Goal: Feedback & Contribution: Contribute content

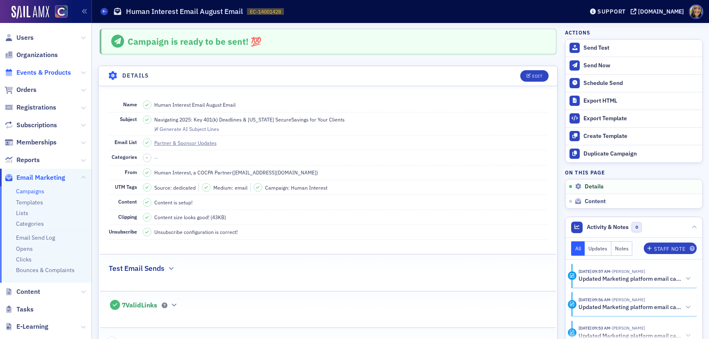
click at [50, 72] on span "Events & Products" at bounding box center [43, 72] width 55 height 9
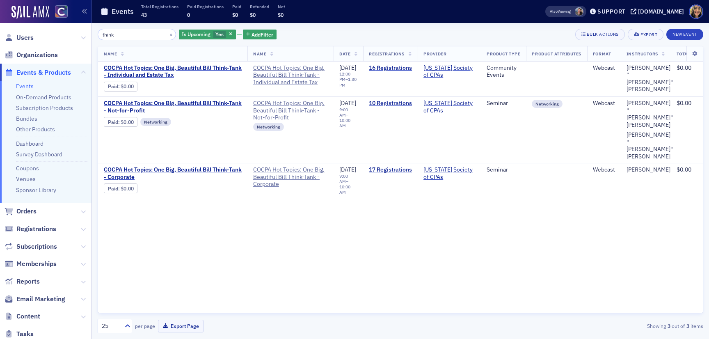
type input "think"
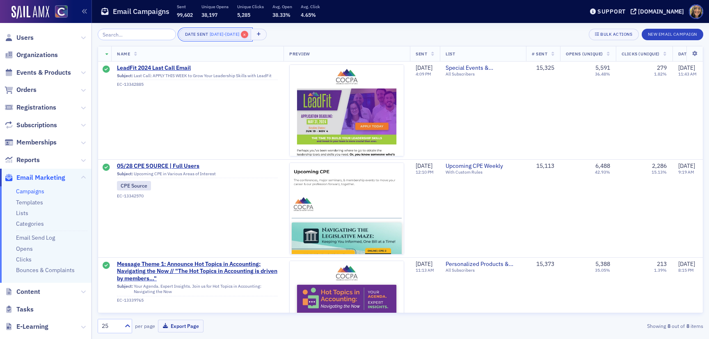
click at [248, 33] on span "×" at bounding box center [244, 34] width 7 height 7
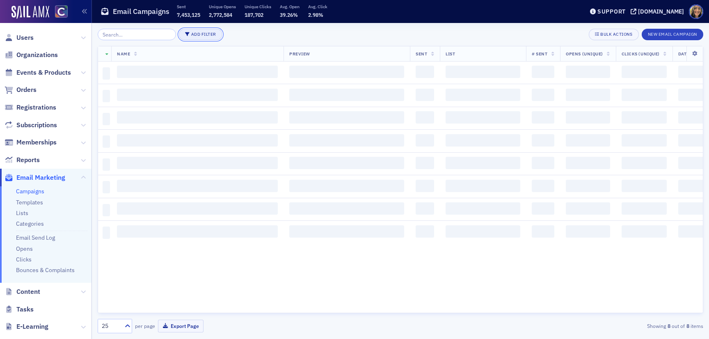
click at [198, 36] on button "Add Filter" at bounding box center [200, 34] width 43 height 11
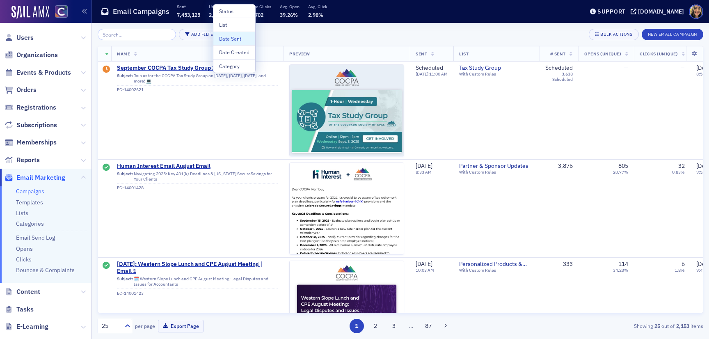
click at [233, 39] on div "Date Sent" at bounding box center [234, 38] width 30 height 7
select select "7"
select select "2025"
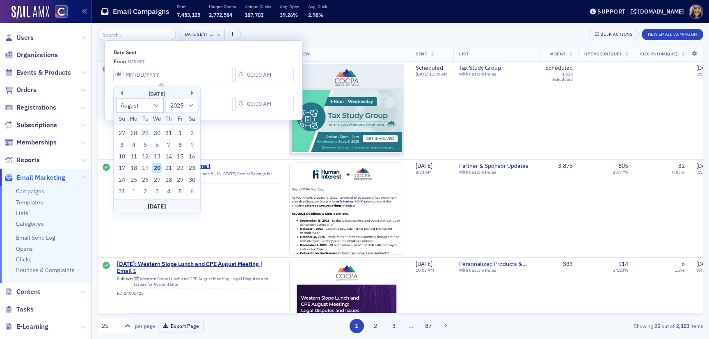
click at [146, 132] on div "29" at bounding box center [145, 133] width 10 height 10
type input "07/29/2025"
type input "11:00 AM"
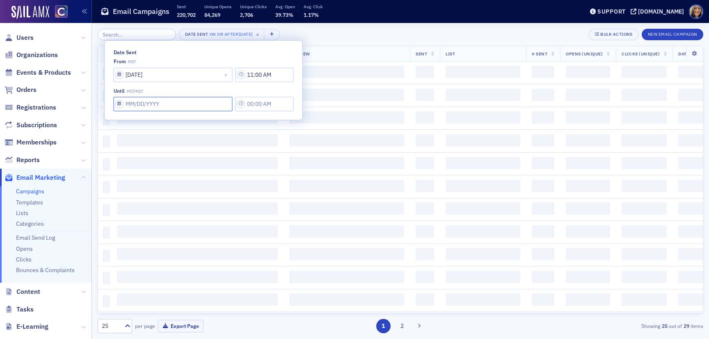
click at [140, 82] on input "Date Sent" at bounding box center [173, 75] width 119 height 14
select select "7"
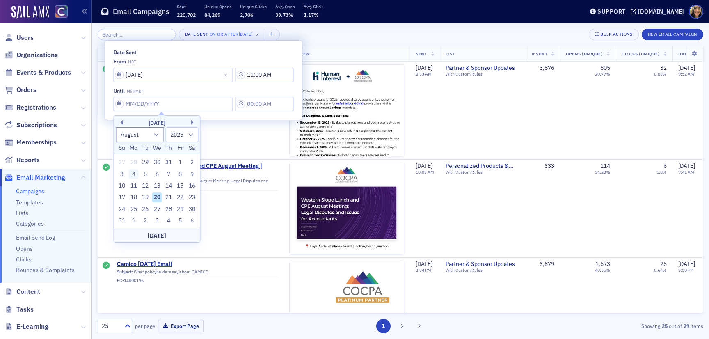
click at [136, 172] on div "4" at bounding box center [134, 174] width 10 height 10
type input "08/04/2025"
type input "11:00 AM"
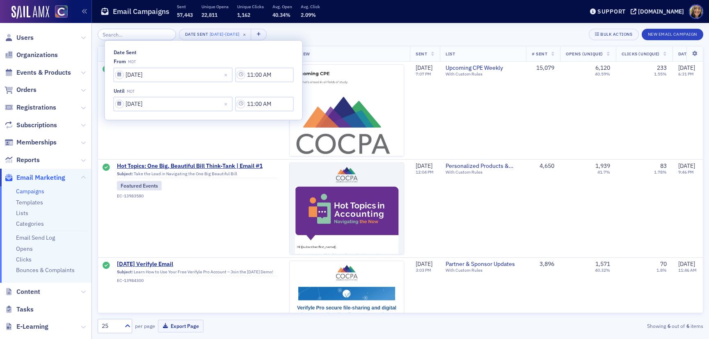
click at [329, 34] on div "Date Sent 7/29/2025 - 8/4/2025 × Bulk Actions New Email Campaign" at bounding box center [401, 34] width 606 height 11
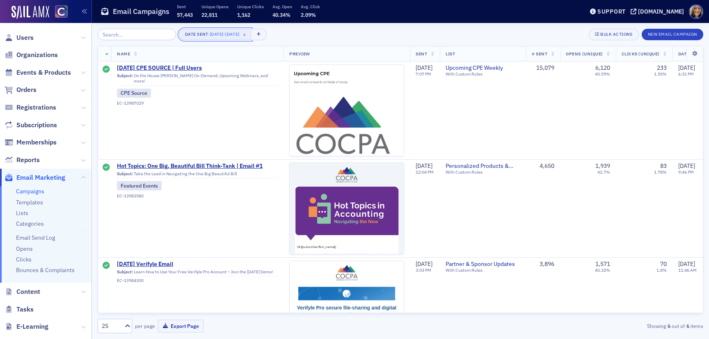
click at [200, 39] on button "Date Sent 7/29/2025 - 8/4/2025 ×" at bounding box center [215, 34] width 73 height 11
select select "6"
select select "2025"
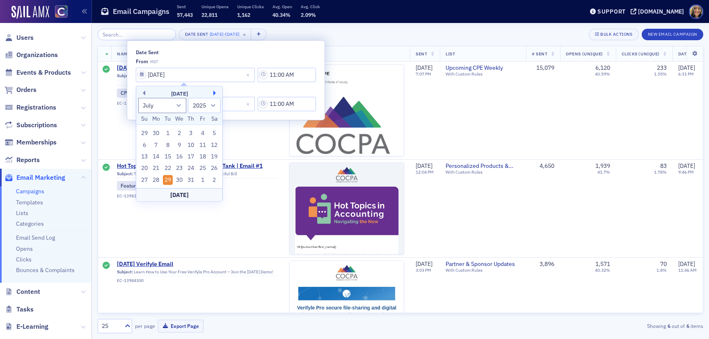
click at [217, 94] on button "Next Month" at bounding box center [215, 93] width 5 height 5
select select "7"
click at [166, 144] on div "5" at bounding box center [168, 145] width 10 height 10
click at [204, 73] on input "07/29/2025" at bounding box center [195, 75] width 119 height 14
click at [167, 142] on div "5" at bounding box center [168, 145] width 10 height 10
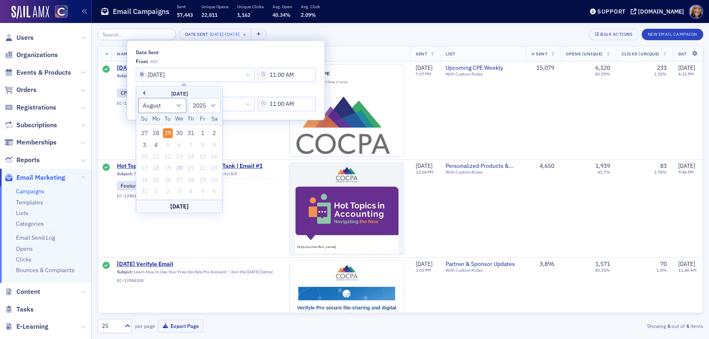
click at [205, 62] on div "from MDT" at bounding box center [226, 61] width 180 height 6
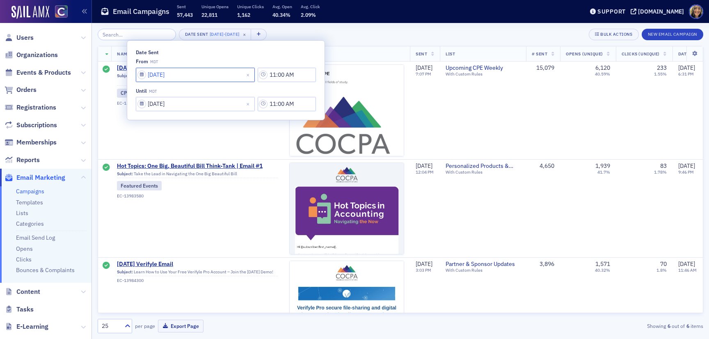
click at [217, 72] on input "07/29/2025" at bounding box center [195, 75] width 119 height 14
select select "6"
select select "2025"
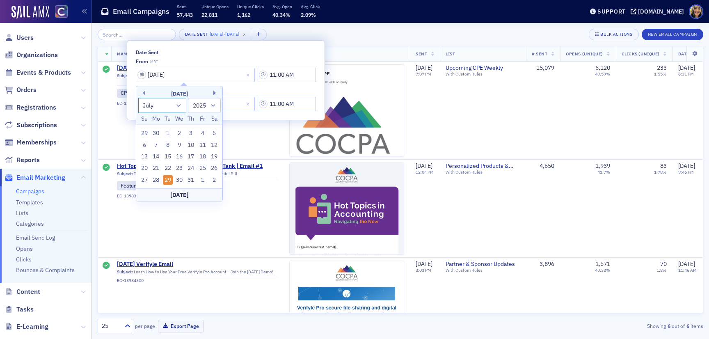
click at [177, 103] on select "January February March April May June July August September October November De…" at bounding box center [162, 105] width 48 height 15
select select "7"
click at [138, 98] on select "January February March April May June July August September October November De…" at bounding box center [162, 105] width 48 height 15
click at [160, 143] on div "4" at bounding box center [156, 145] width 10 height 10
type input "08/04/2025"
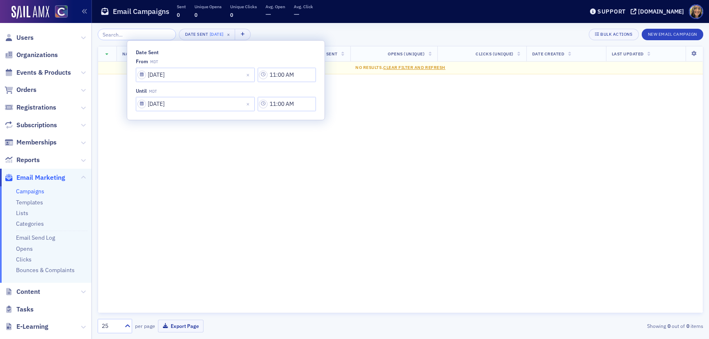
click at [281, 30] on div "Date Sent 8/4/2025 × Bulk Actions New Email Campaign" at bounding box center [401, 34] width 606 height 11
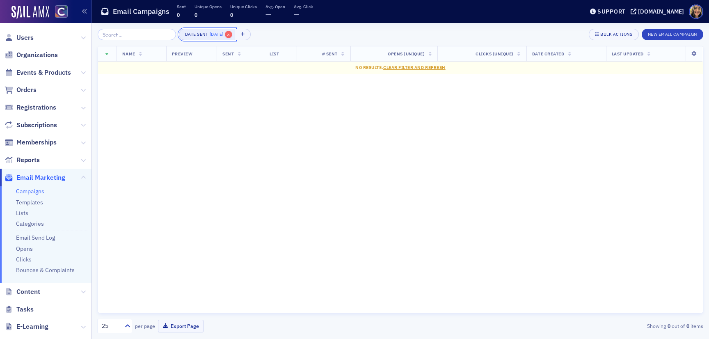
click at [226, 34] on span "×" at bounding box center [228, 34] width 7 height 7
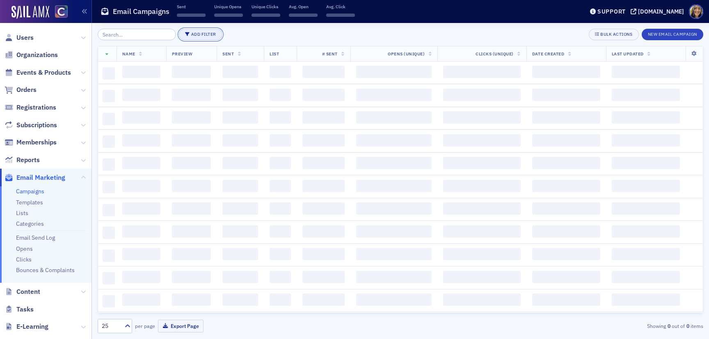
click at [187, 34] on button "Add Filter" at bounding box center [200, 34] width 43 height 11
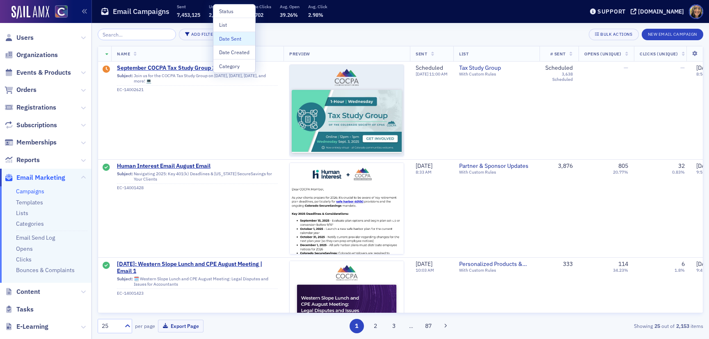
click at [228, 37] on div "Date Sent" at bounding box center [234, 38] width 30 height 7
select select "7"
select select "2025"
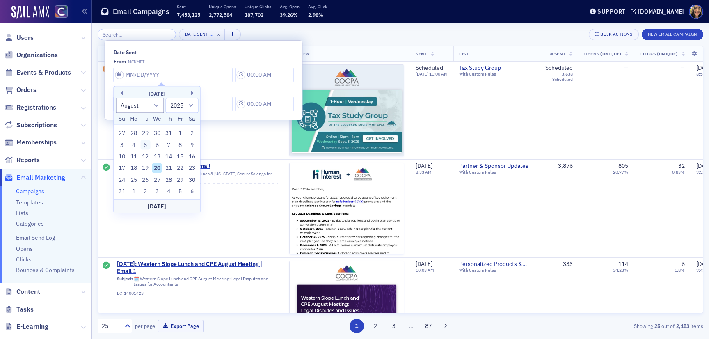
drag, startPoint x: 132, startPoint y: 147, endPoint x: 144, endPoint y: 142, distance: 12.3
click at [144, 142] on div "3 4 5 6 7 8 9" at bounding box center [157, 144] width 82 height 11
click at [144, 142] on div "5" at bounding box center [145, 145] width 10 height 10
type input "08/05/2025"
type input "11:00 AM"
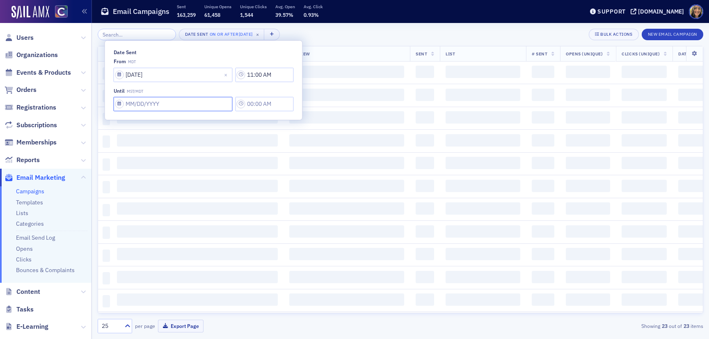
click at [145, 82] on input "Date Sent" at bounding box center [173, 75] width 119 height 14
select select "7"
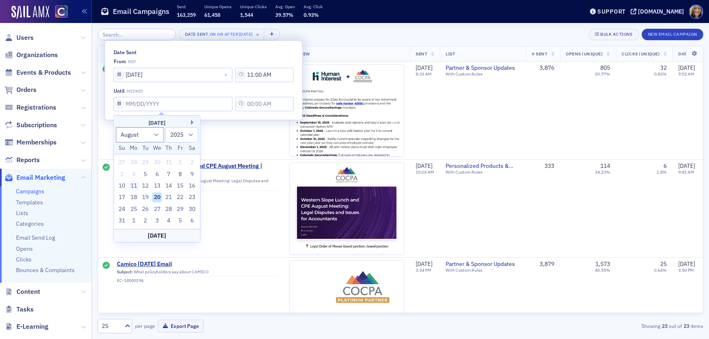
click at [137, 185] on div "11" at bounding box center [134, 186] width 10 height 10
type input "08/11/2025"
type input "11:00 AM"
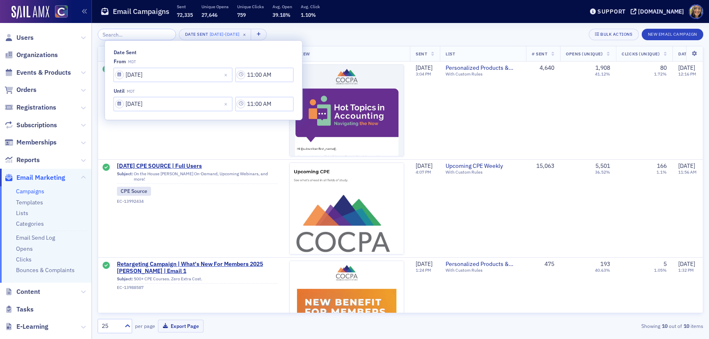
click at [353, 35] on div "Date Sent 8/5/2025 - 8/11/2025 × Bulk Actions New Email Campaign" at bounding box center [401, 34] width 606 height 11
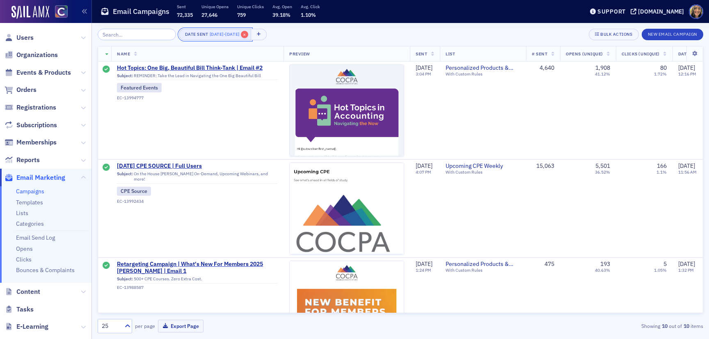
click at [248, 35] on span "×" at bounding box center [244, 34] width 7 height 7
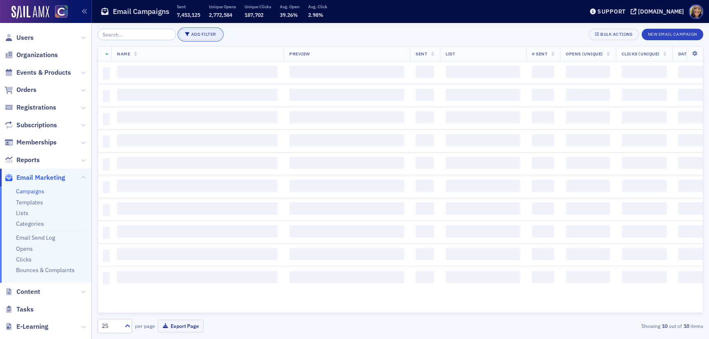
click at [194, 34] on button "Add Filter" at bounding box center [200, 34] width 43 height 11
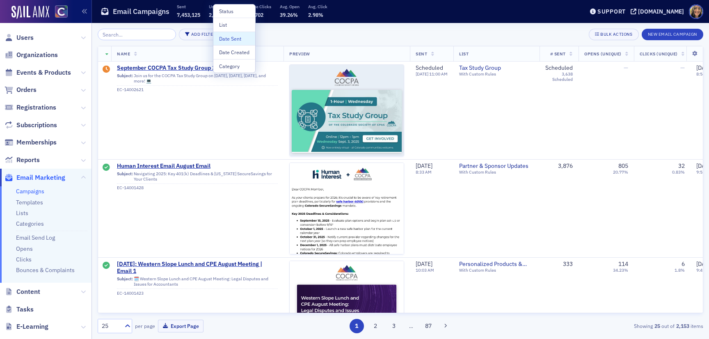
click at [227, 40] on div "Date Sent" at bounding box center [234, 38] width 30 height 7
select select "7"
select select "2025"
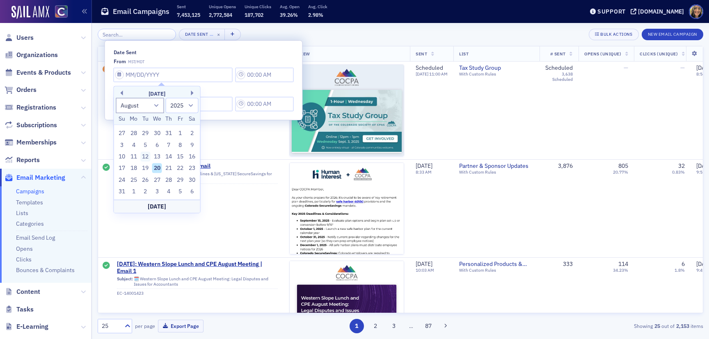
click at [146, 154] on div "12" at bounding box center [145, 157] width 10 height 10
type input "08/12/2025"
type input "11:00 AM"
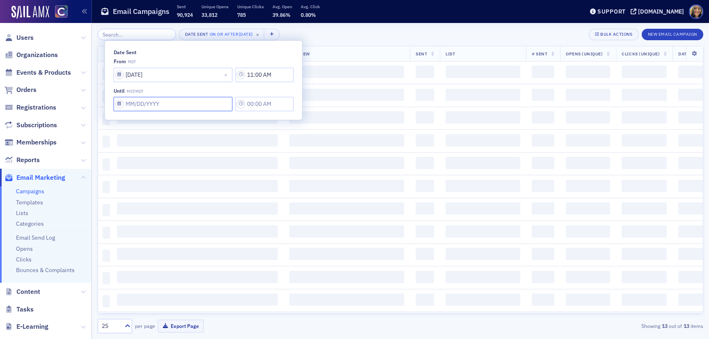
click at [138, 82] on input "Date Sent" at bounding box center [173, 75] width 119 height 14
select select "7"
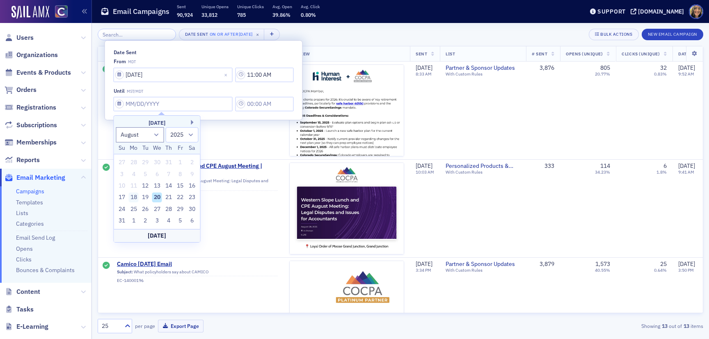
click at [135, 200] on div "18" at bounding box center [134, 197] width 10 height 10
type input "08/18/2025"
type input "11:00 AM"
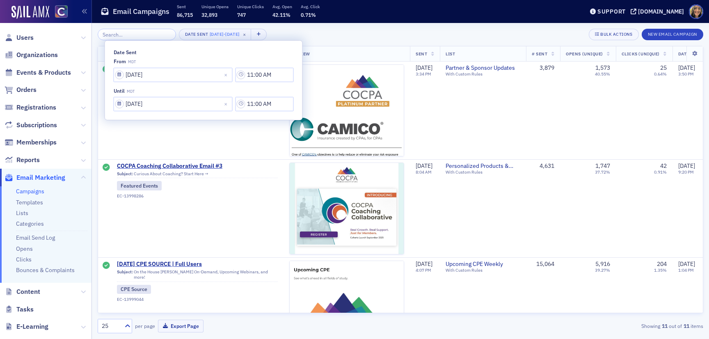
click at [348, 34] on div "Date Sent 8/12/2025 - 8/18/2025 × Bulk Actions New Email Campaign" at bounding box center [401, 34] width 606 height 11
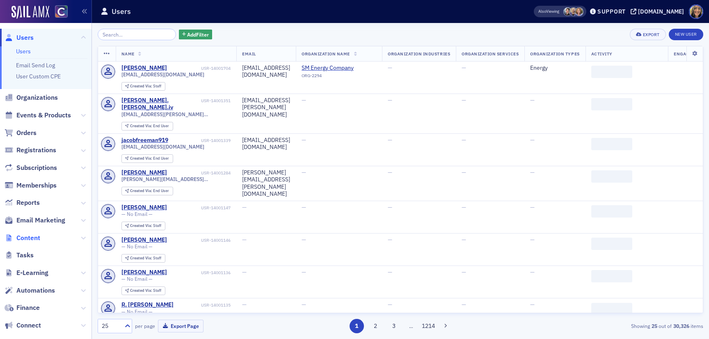
click at [34, 238] on span "Content" at bounding box center [28, 237] width 24 height 9
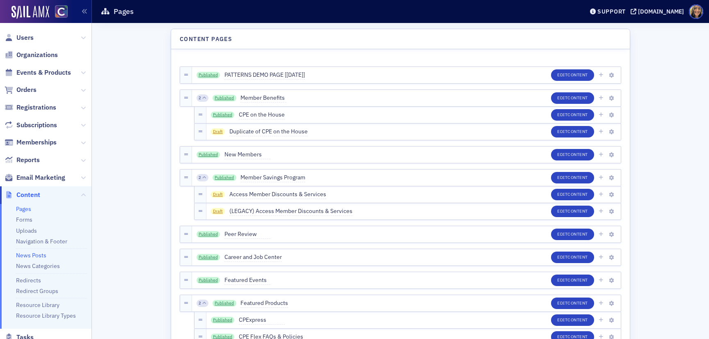
click at [32, 256] on link "News Posts" at bounding box center [31, 255] width 30 height 7
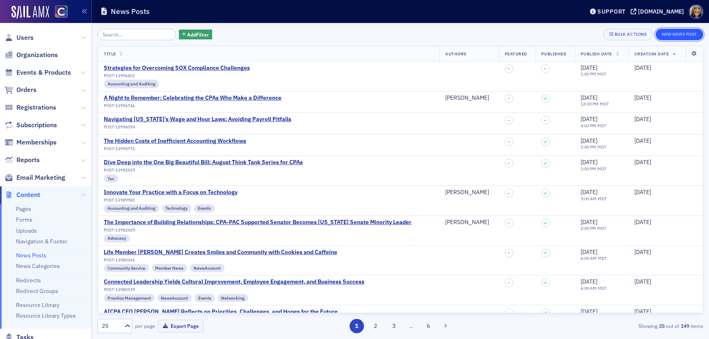
click at [669, 32] on button "New News Post" at bounding box center [680, 34] width 48 height 11
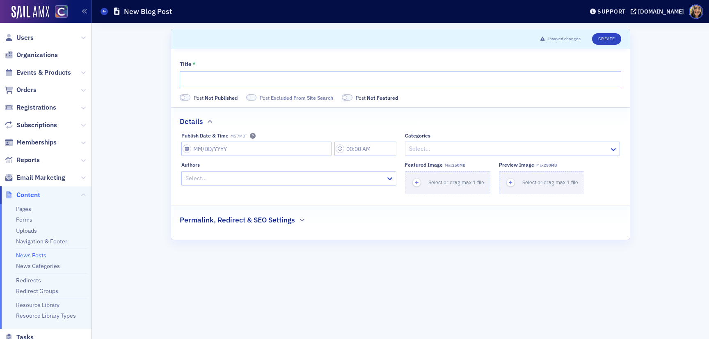
click at [291, 84] on input "Title *" at bounding box center [400, 79] width 441 height 17
paste input "Unlock Your Potential: A Focus on Leadership & Professional Growth"
click at [252, 79] on input "Unlock Your Potential: A Focus on Leadership & Professional Growth" at bounding box center [400, 79] width 441 height 17
type input "Unlock Your Potential at PEAK: A Focus on Leadership & Professional Growth"
click at [206, 150] on input "Publish Date & Time MST/MDT" at bounding box center [256, 149] width 150 height 14
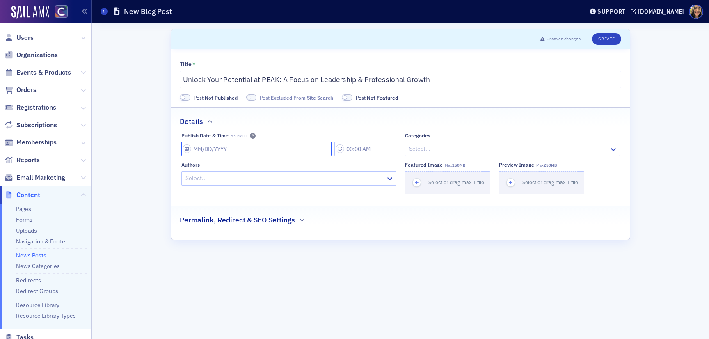
select select "7"
select select "2025"
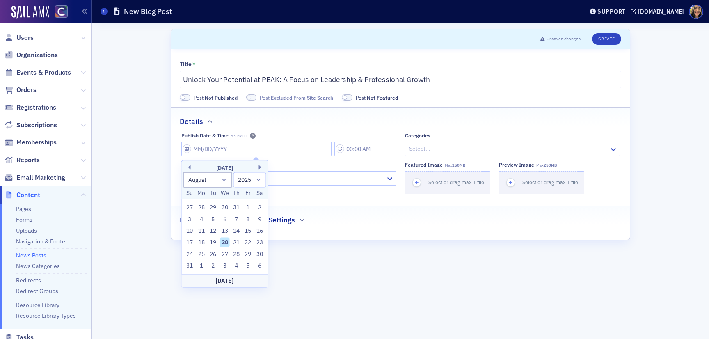
click at [225, 240] on div "20" at bounding box center [225, 243] width 10 height 10
type input "08/20/2025"
type input "11:00 AM"
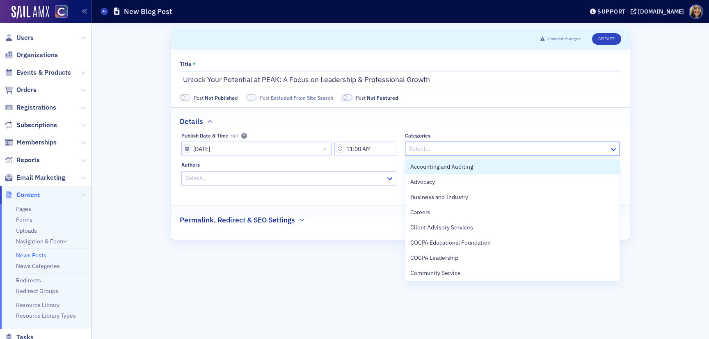
click at [443, 147] on div at bounding box center [508, 149] width 200 height 10
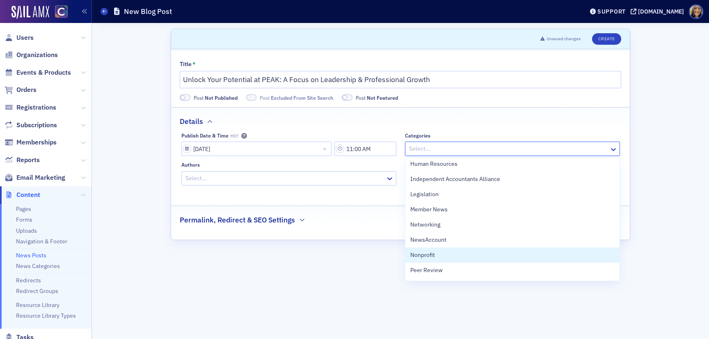
scroll to position [198, 0]
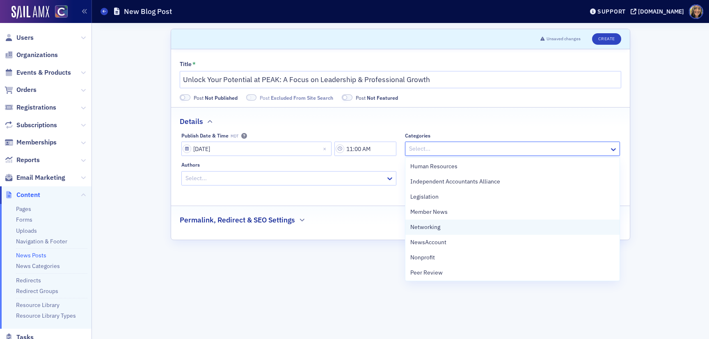
click at [432, 227] on span "Networking" at bounding box center [425, 227] width 30 height 9
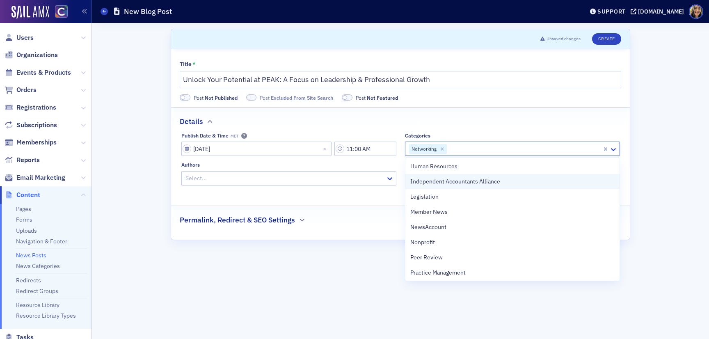
scroll to position [0, 0]
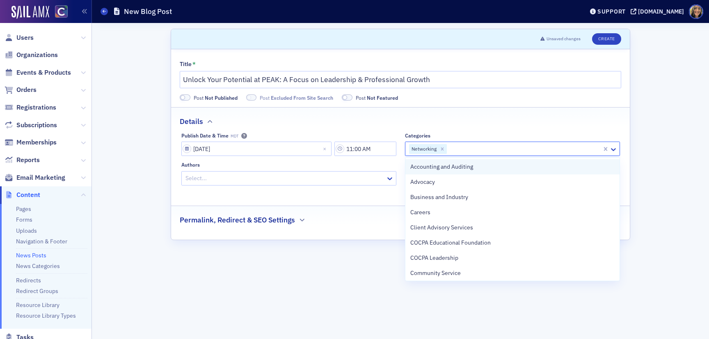
click at [451, 165] on span "Accounting and Auditing" at bounding box center [441, 166] width 63 height 9
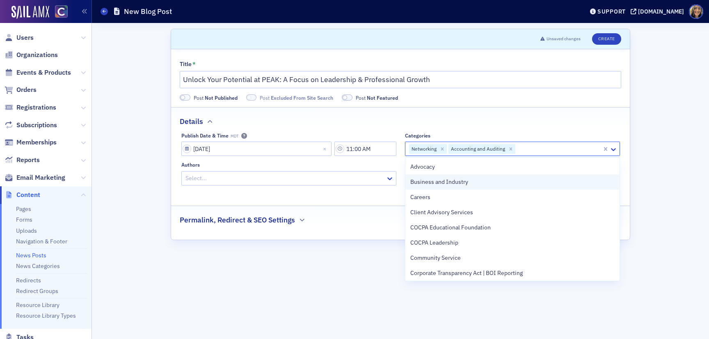
click at [449, 184] on span "Business and Industry" at bounding box center [439, 182] width 58 height 9
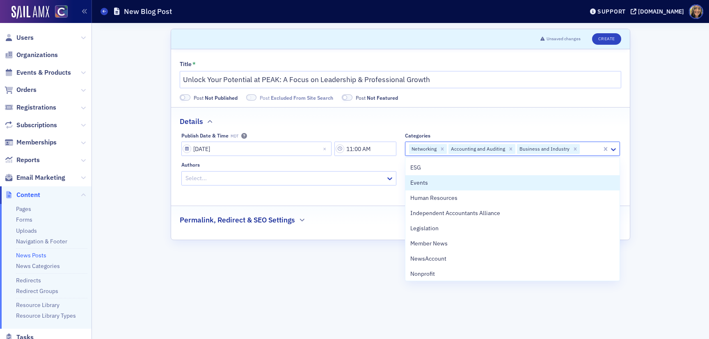
scroll to position [130, 0]
click at [418, 191] on span "Events" at bounding box center [419, 188] width 18 height 9
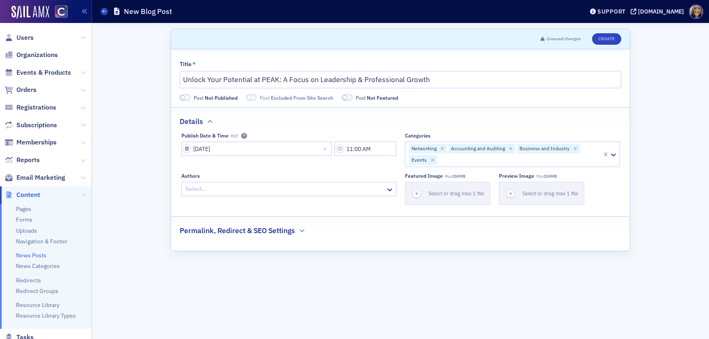
click at [302, 205] on div "Authors Select..." at bounding box center [288, 189] width 215 height 32
click at [302, 190] on div at bounding box center [285, 189] width 200 height 10
type input "lauren"
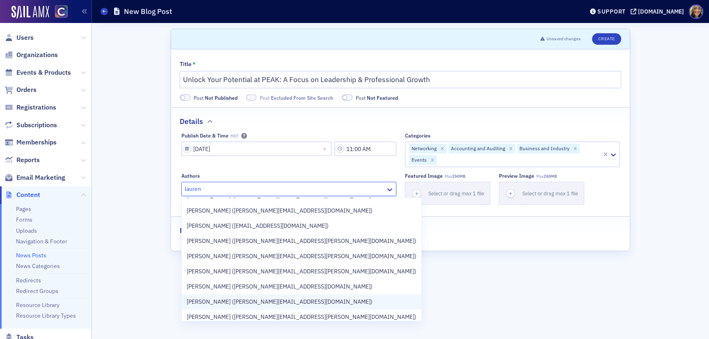
click at [267, 300] on span "Lauren Standiford (lauren@blueoceanideas.com)" at bounding box center [280, 301] width 186 height 9
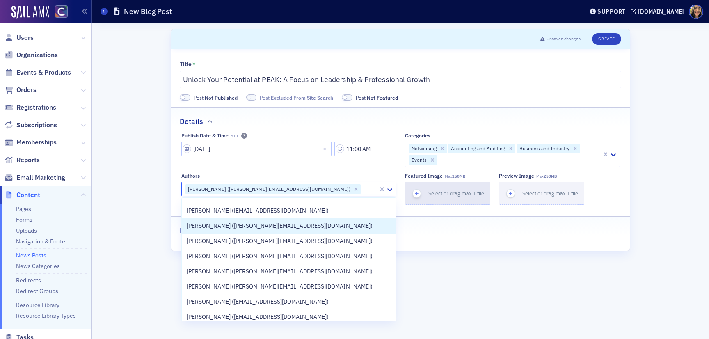
click at [421, 192] on span "button" at bounding box center [416, 193] width 9 height 9
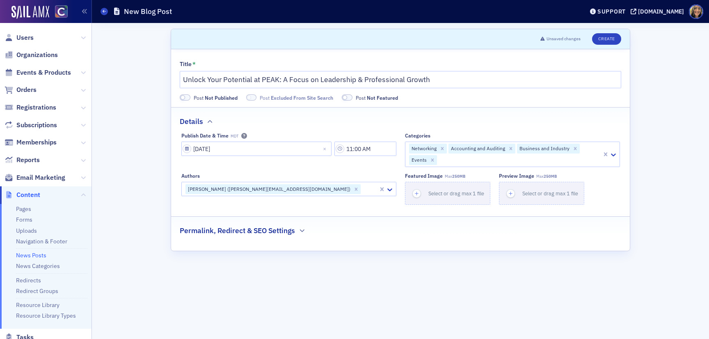
click at [400, 260] on form "Scroll to Unsaved changes Create Title * Unlock Your Potential at PEAK: A Focus…" at bounding box center [401, 181] width 460 height 304
click at [606, 36] on button "Create" at bounding box center [606, 38] width 29 height 11
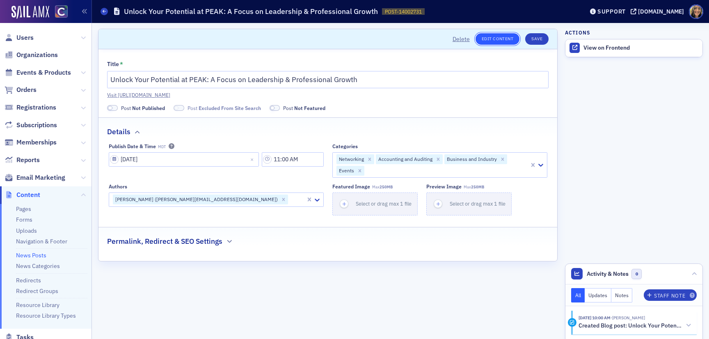
click at [508, 40] on link "Edit Content" at bounding box center [498, 38] width 44 height 11
click at [350, 97] on link "Visit https://cocpa.org/news/14002731-unlock-your-potential-at-peak-a-focus-on-…" at bounding box center [327, 94] width 441 height 7
